Goal: Transaction & Acquisition: Purchase product/service

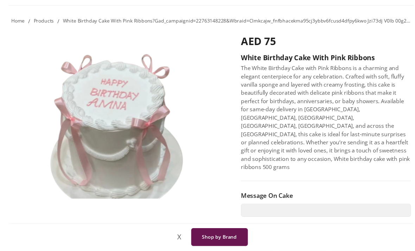
scroll to position [0, 0]
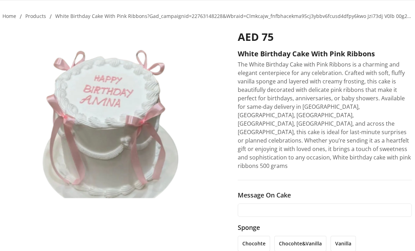
click at [288, 204] on input "text" at bounding box center [325, 210] width 174 height 13
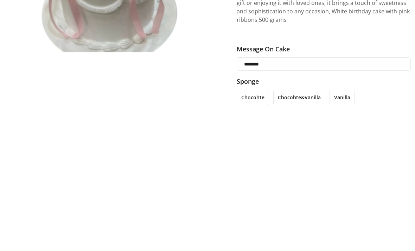
type input "********"
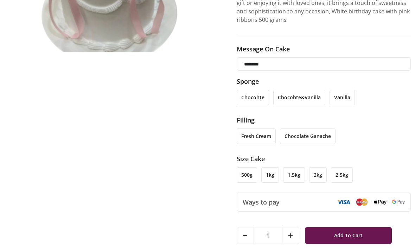
click at [327, 57] on input "********" at bounding box center [324, 63] width 174 height 13
type input "********"
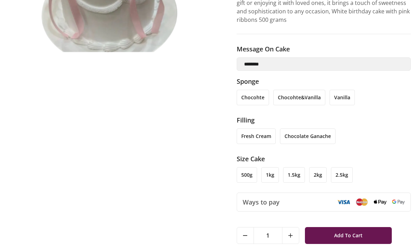
click at [216, 101] on div "AED 75 White birthday cake with pink ribbons The White Birthday Cake with Pink …" at bounding box center [206, 92] width 410 height 435
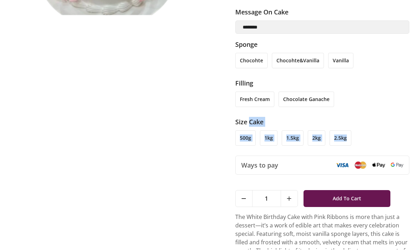
click at [200, 200] on div "AED 75 White birthday cake with pink ribbons The White Birthday Cake with Pink …" at bounding box center [206, 56] width 410 height 435
click at [131, 195] on div "AED 75 White birthday cake with pink ribbons The White Birthday Cake with Pink …" at bounding box center [206, 56] width 410 height 435
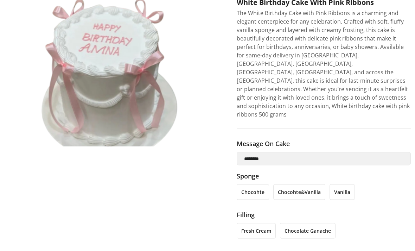
scroll to position [0, 1]
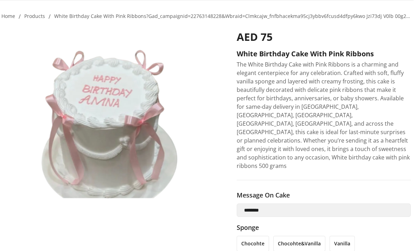
click at [93, 126] on img at bounding box center [111, 118] width 221 height 175
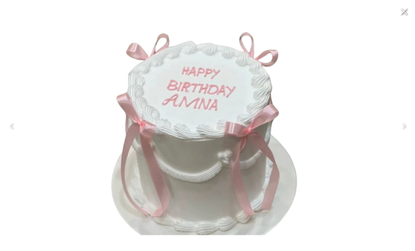
click at [90, 109] on img at bounding box center [208, 126] width 240 height 240
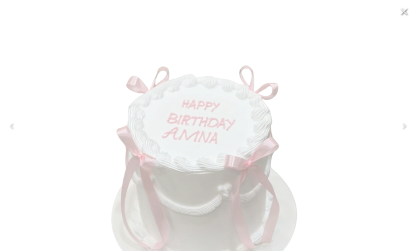
click at [37, 33] on div at bounding box center [207, 125] width 415 height 251
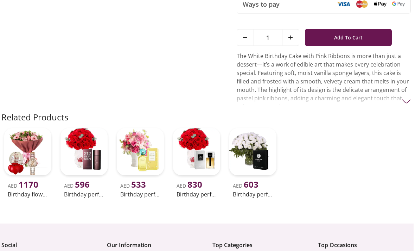
scroll to position [345, 1]
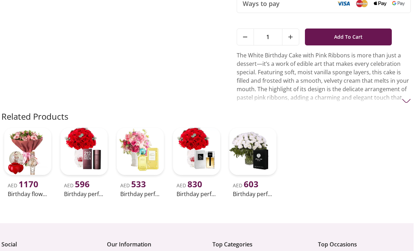
click at [29, 143] on img at bounding box center [27, 151] width 47 height 47
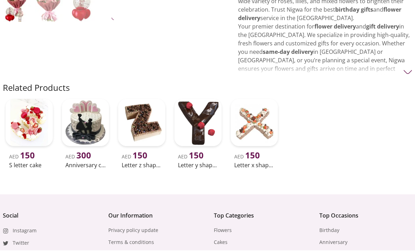
scroll to position [217, 0]
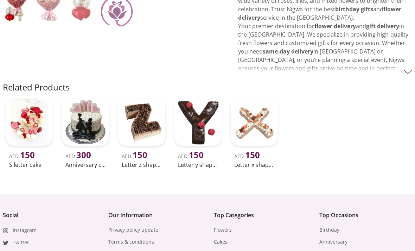
click at [63, 21] on img at bounding box center [49, 7] width 29 height 29
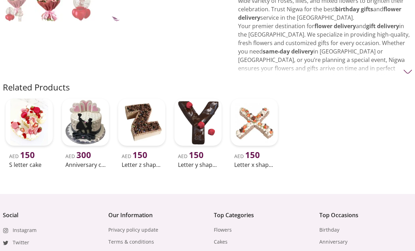
click at [56, 21] on img at bounding box center [49, 7] width 29 height 29
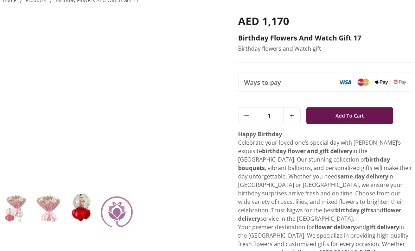
scroll to position [16, 0]
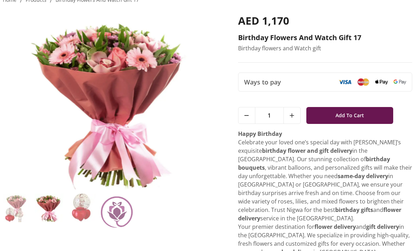
click at [230, 182] on div "AED 1,170 Birthday flowers and Watch gift 17 Birthday flowers and Watch gift Wa…" at bounding box center [208, 144] width 410 height 278
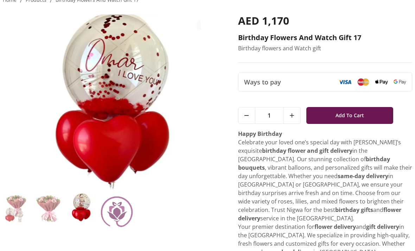
click at [293, 114] on icon at bounding box center [292, 115] width 4 height 4
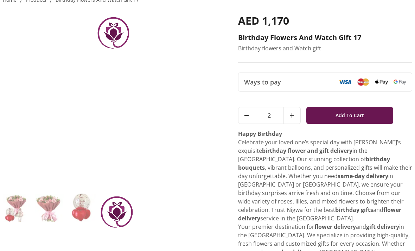
click at [412, 170] on div "Happy Birthday Celebrate your loved one’s special day with [PERSON_NAME]’s exqu…" at bounding box center [325, 176] width 174 height 93
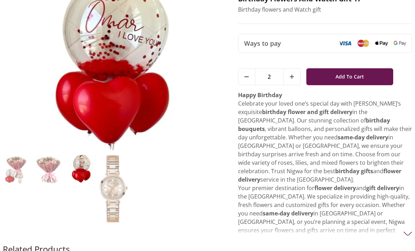
scroll to position [0, 0]
